Goal: Transaction & Acquisition: Purchase product/service

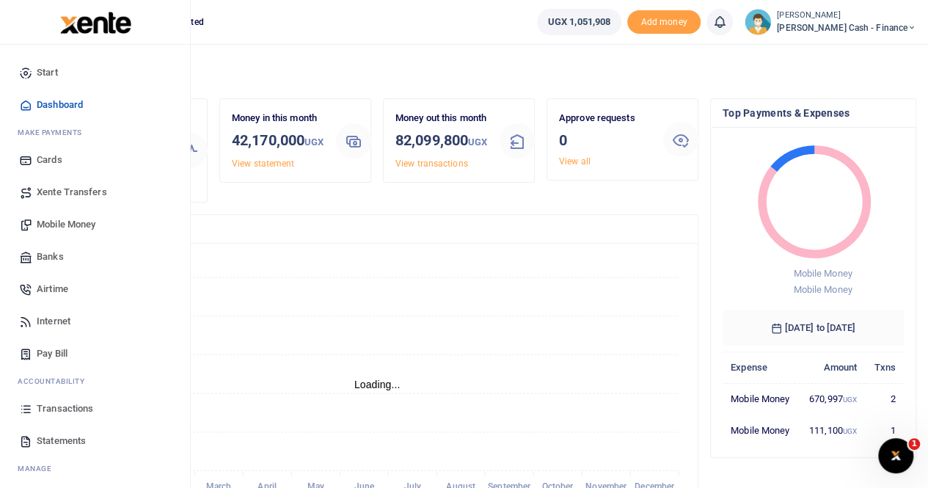
scroll to position [12, 12]
click at [53, 225] on span "Mobile Money" at bounding box center [66, 224] width 59 height 15
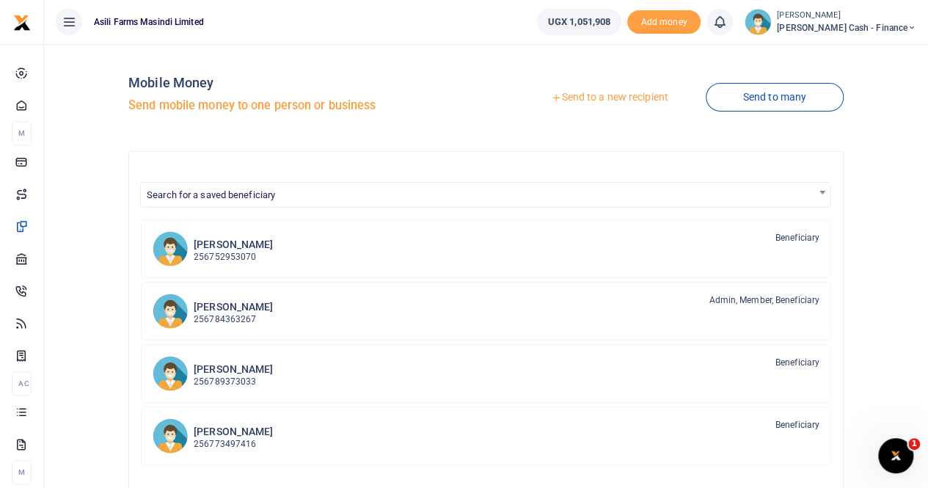
click at [591, 96] on link "Send to a new recipient" at bounding box center [610, 97] width 192 height 26
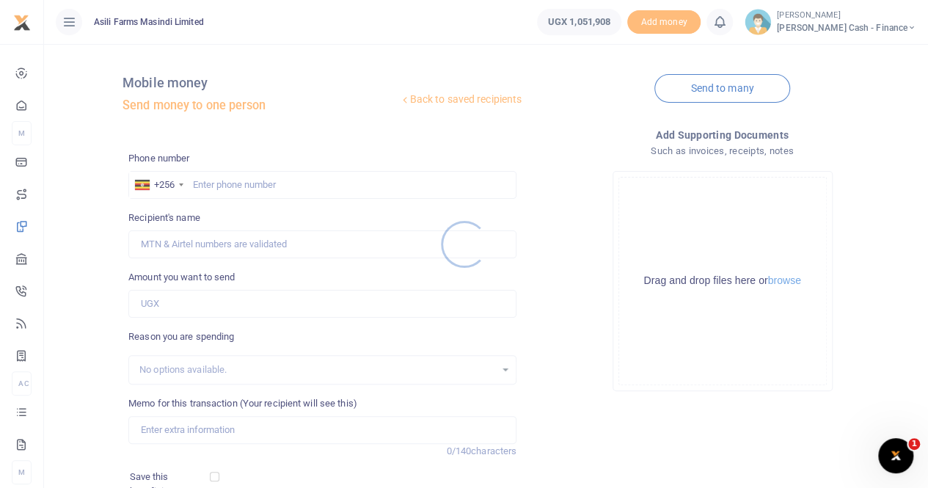
click at [214, 181] on div at bounding box center [464, 244] width 928 height 488
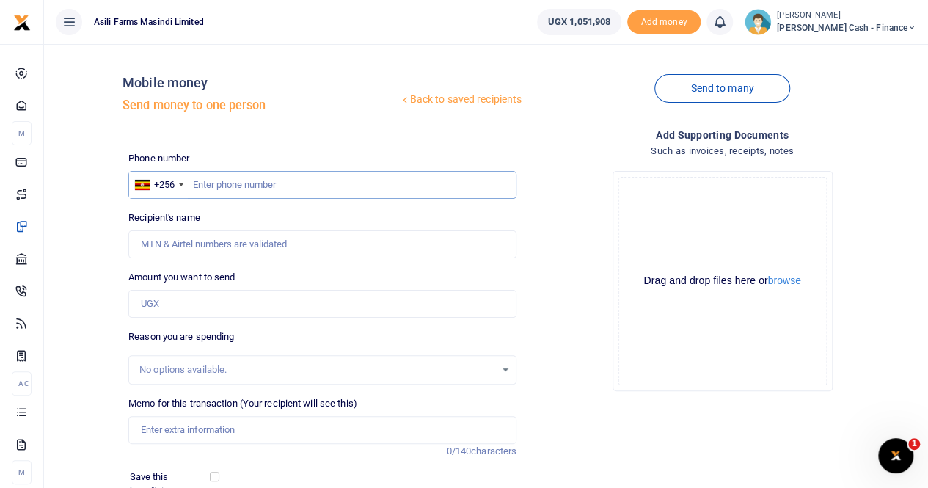
click at [212, 183] on input "text" at bounding box center [322, 185] width 388 height 28
type input "759395643"
click at [176, 427] on input "Memo for this transaction (Your recipient will see this)" at bounding box center [322, 430] width 388 height 28
type input "[PERSON_NAME]"
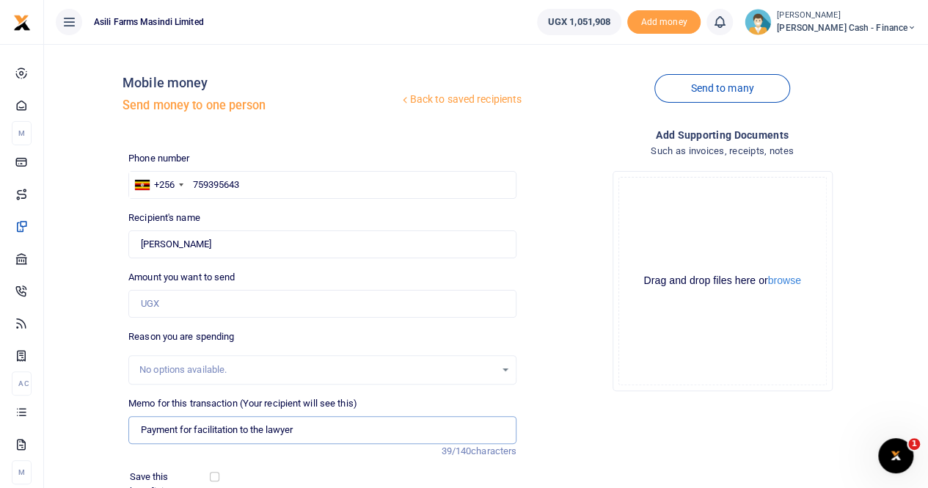
type input "Payment for facilitation to the lawyer"
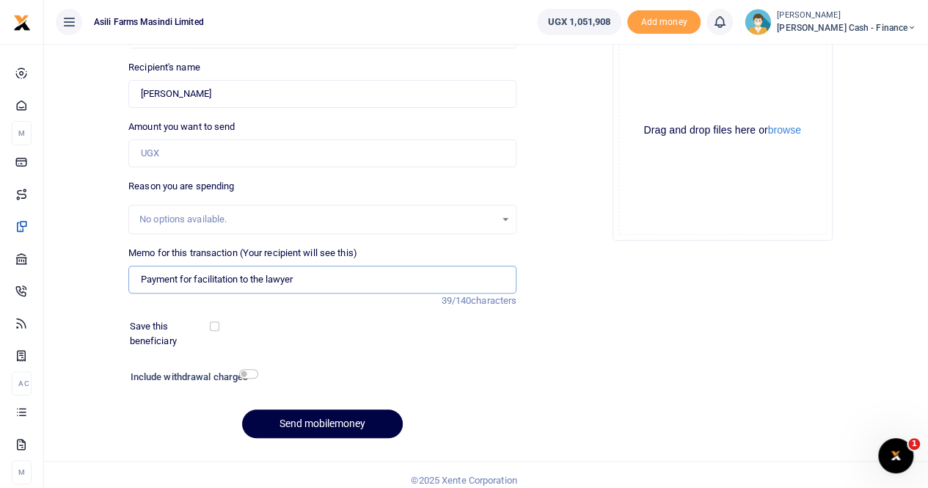
scroll to position [160, 0]
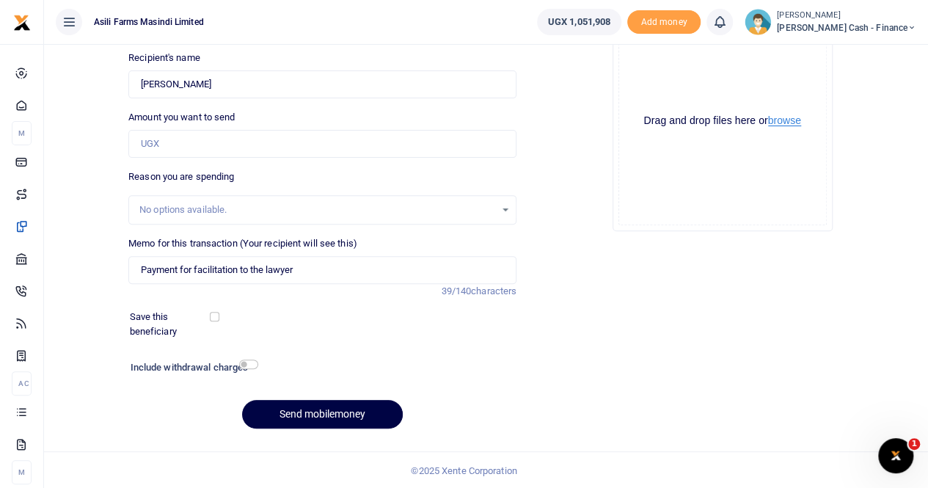
click at [789, 121] on button "browse" at bounding box center [784, 120] width 33 height 11
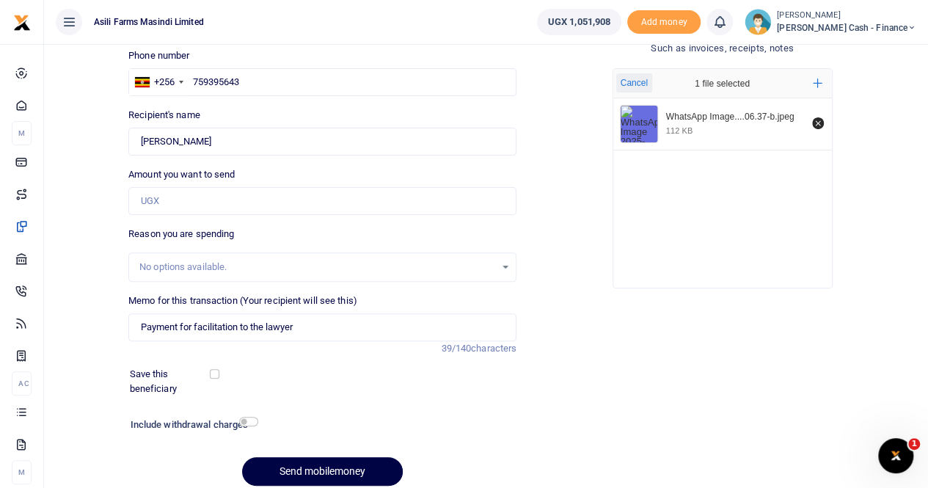
scroll to position [73, 0]
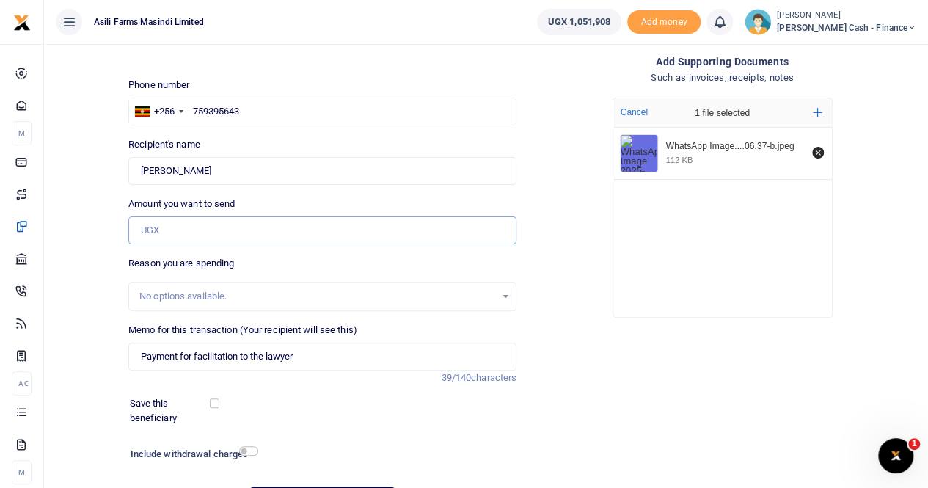
click at [198, 225] on input "Amount you want to send" at bounding box center [322, 230] width 388 height 28
type input "600,000"
click at [277, 170] on input "Found" at bounding box center [322, 171] width 388 height 28
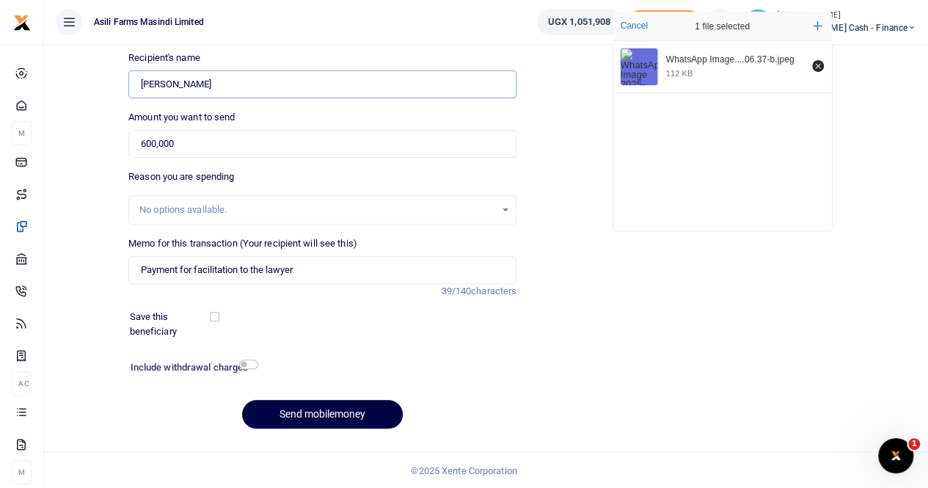
scroll to position [160, 0]
click at [296, 414] on button "Send mobilemoney" at bounding box center [322, 414] width 161 height 29
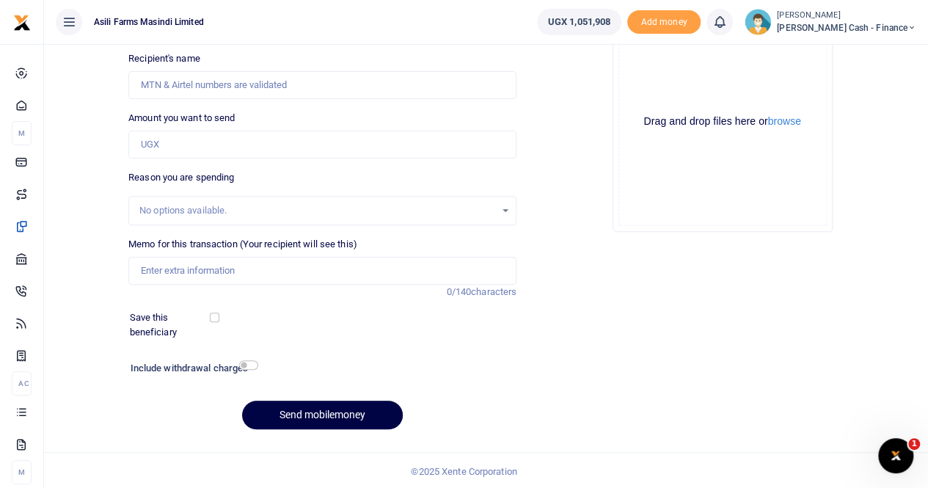
scroll to position [159, 0]
click at [549, 68] on div "Drop your files here Drag and drop files here or browse Powered by Uppy" at bounding box center [722, 122] width 388 height 244
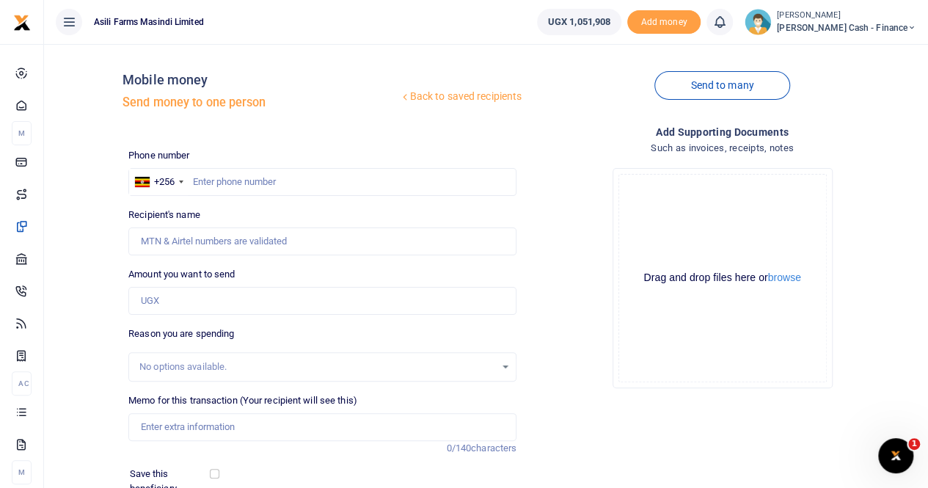
scroll to position [0, 0]
